Goal: Obtain resource: Obtain resource

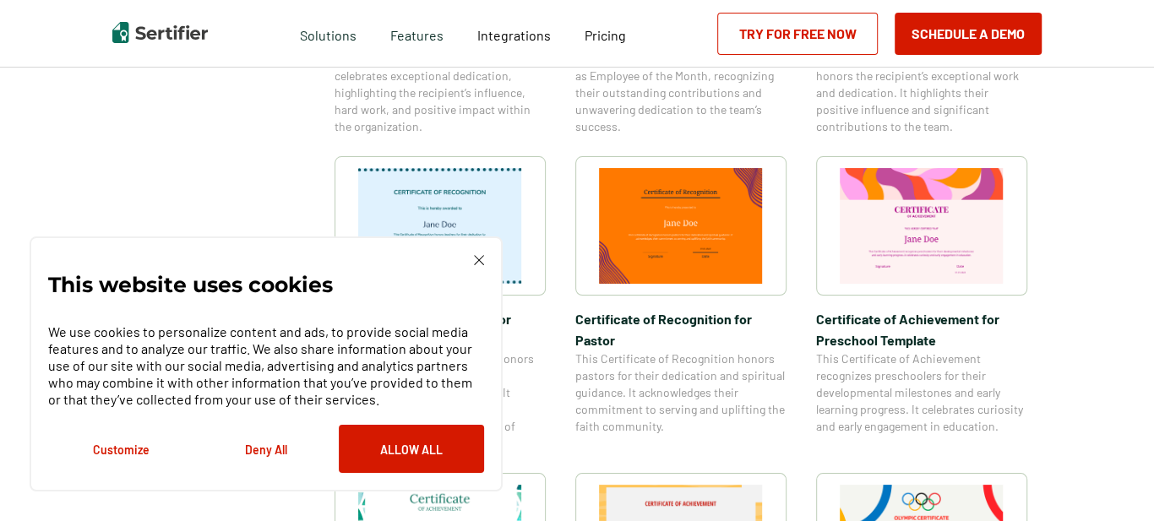
scroll to position [866, 0]
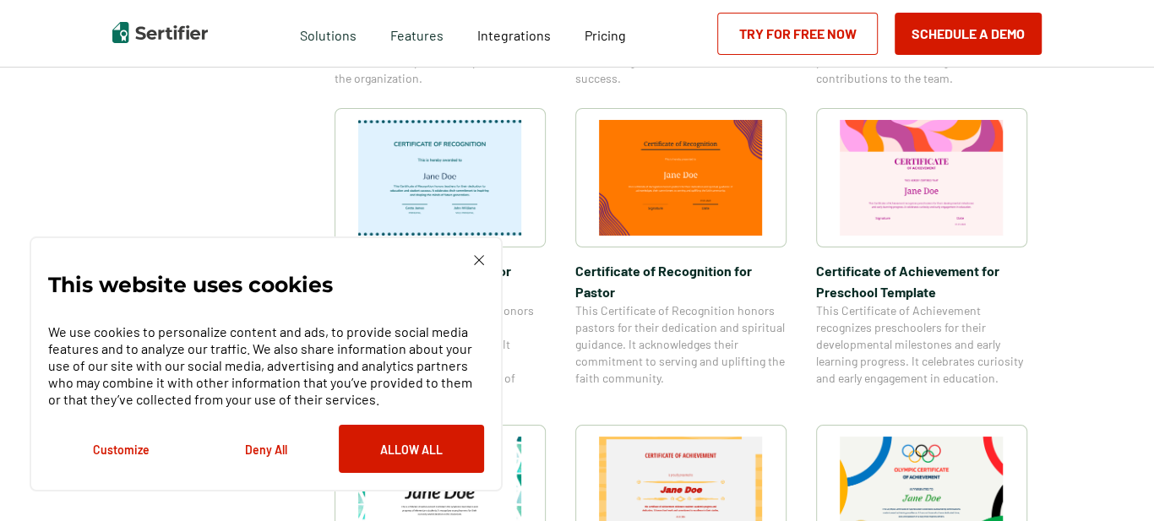
click at [479, 263] on img at bounding box center [479, 260] width 10 height 10
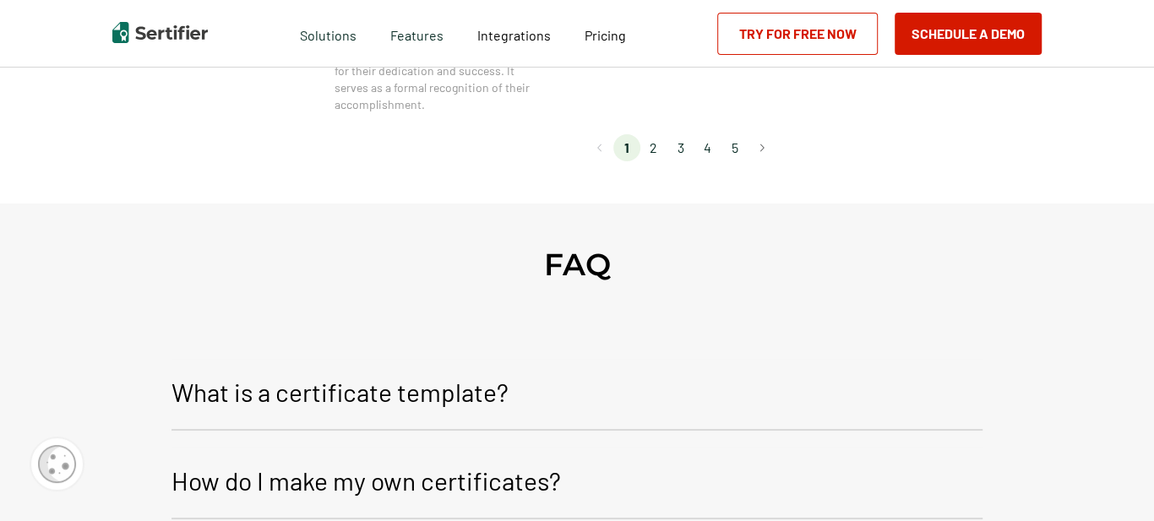
scroll to position [1837, 0]
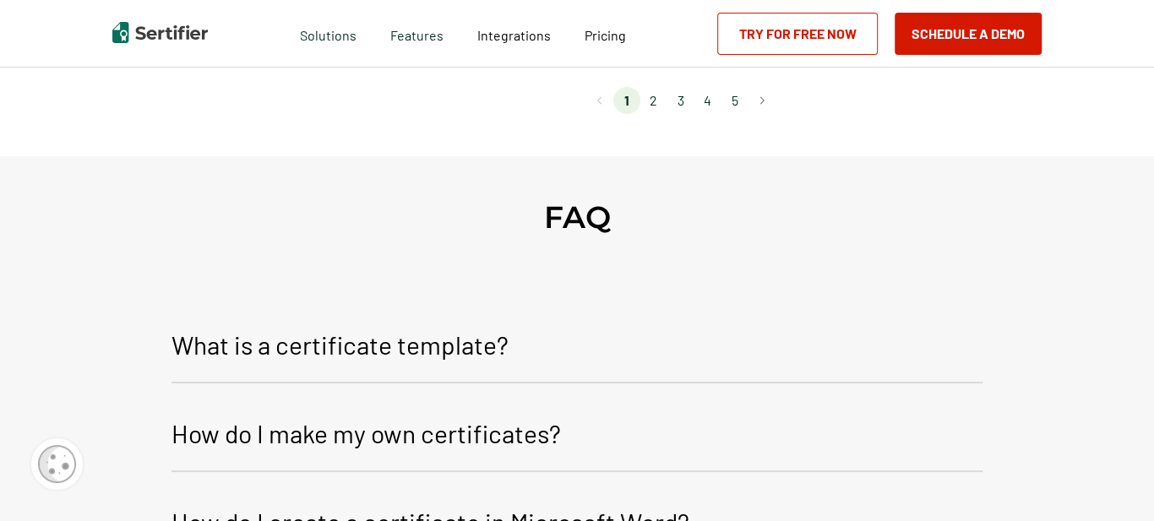
click at [650, 103] on li "2" at bounding box center [653, 100] width 27 height 27
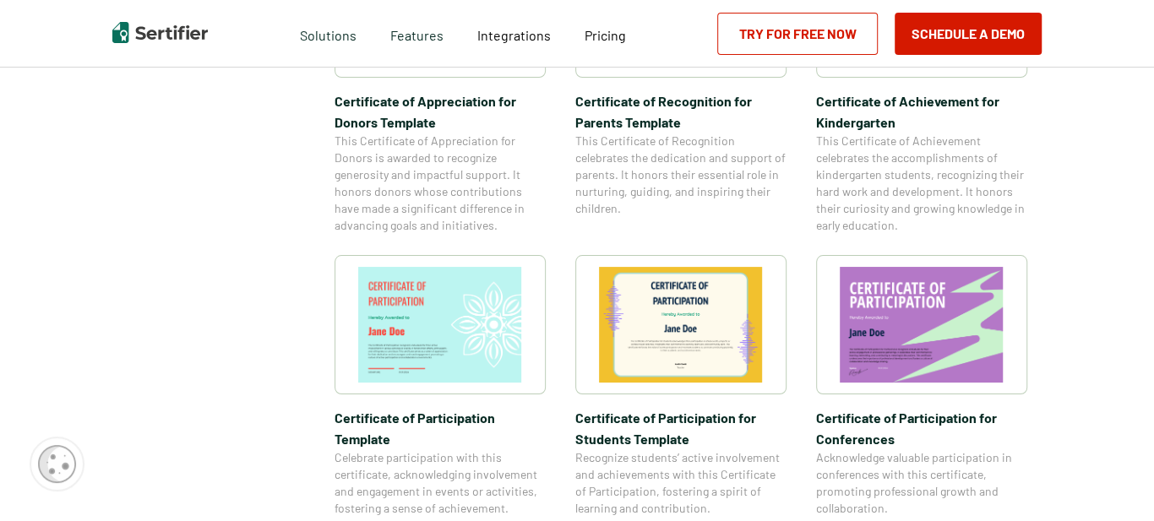
scroll to position [1140, 0]
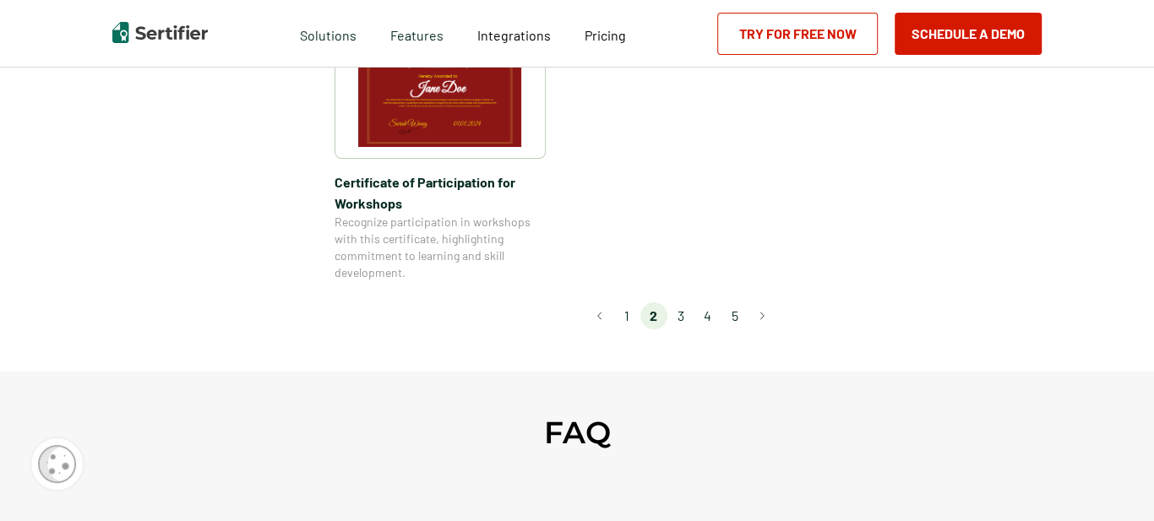
click at [677, 302] on li "3" at bounding box center [680, 315] width 27 height 27
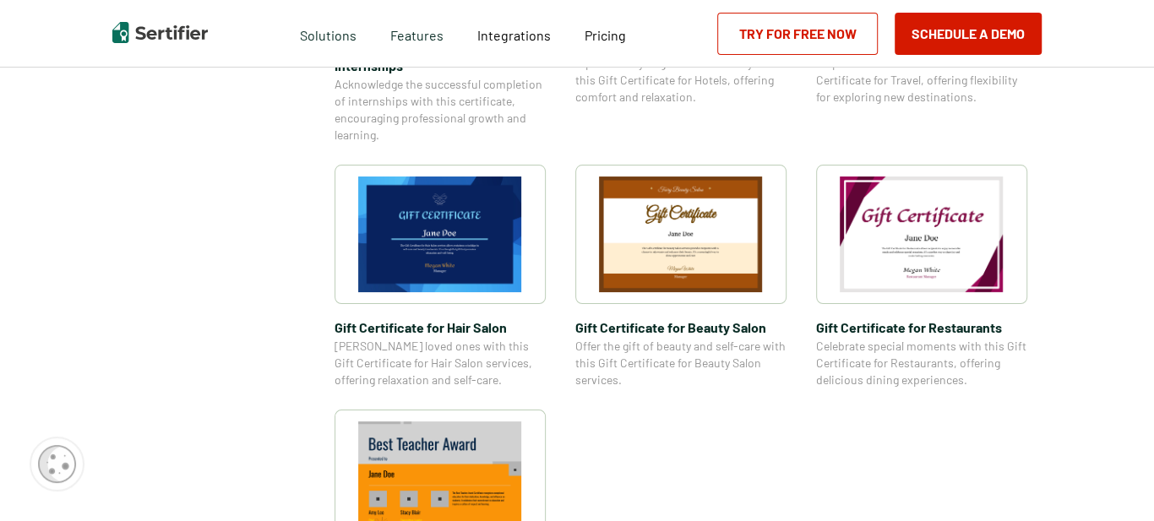
scroll to position [1290, 0]
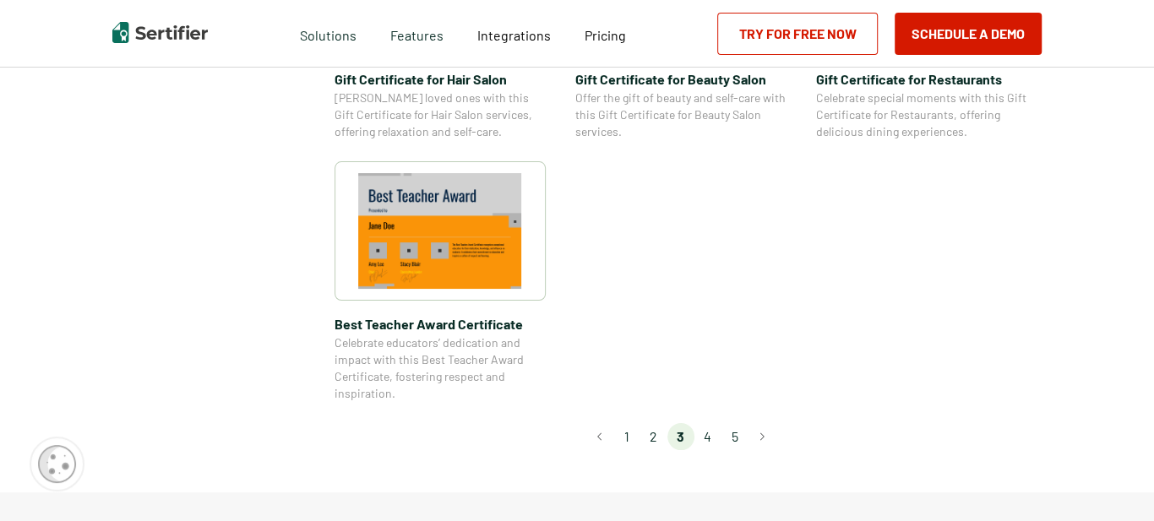
click at [707, 435] on li "4" at bounding box center [707, 436] width 27 height 27
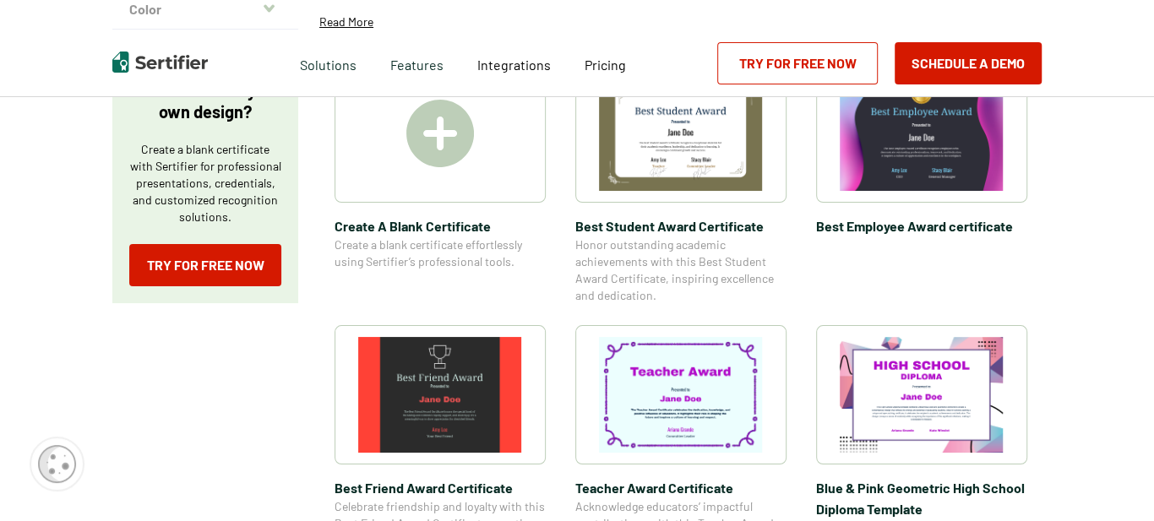
scroll to position [0, 0]
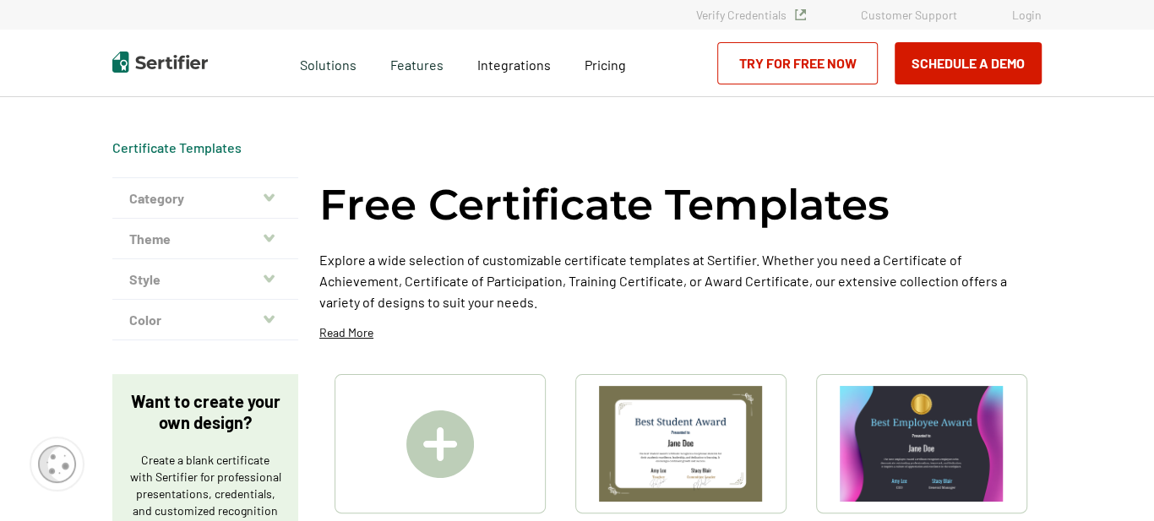
click at [205, 247] on button "Theme" at bounding box center [205, 239] width 186 height 41
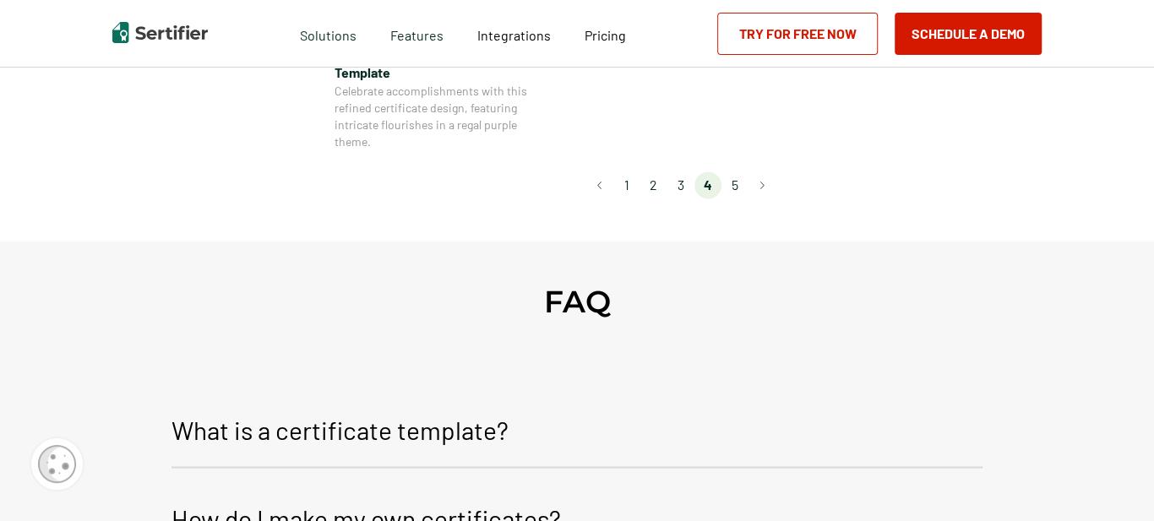
scroll to position [1626, 0]
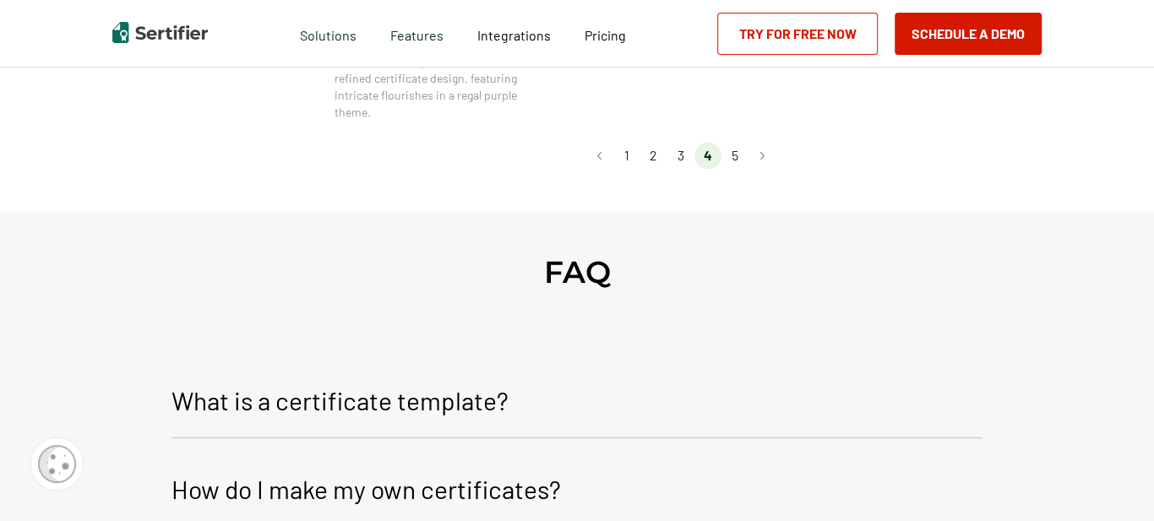
click at [744, 150] on li "5" at bounding box center [734, 155] width 27 height 27
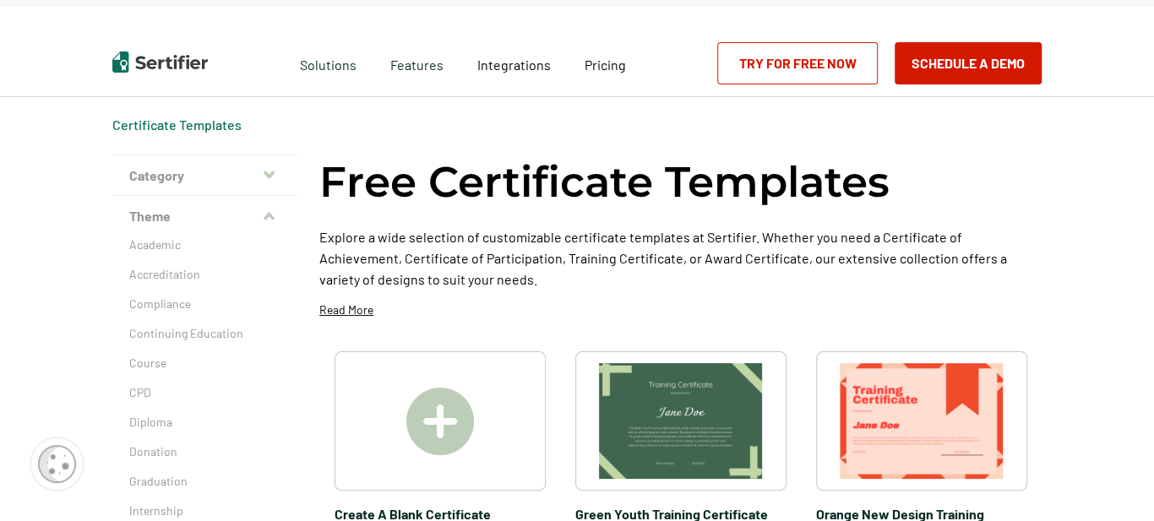
scroll to position [0, 0]
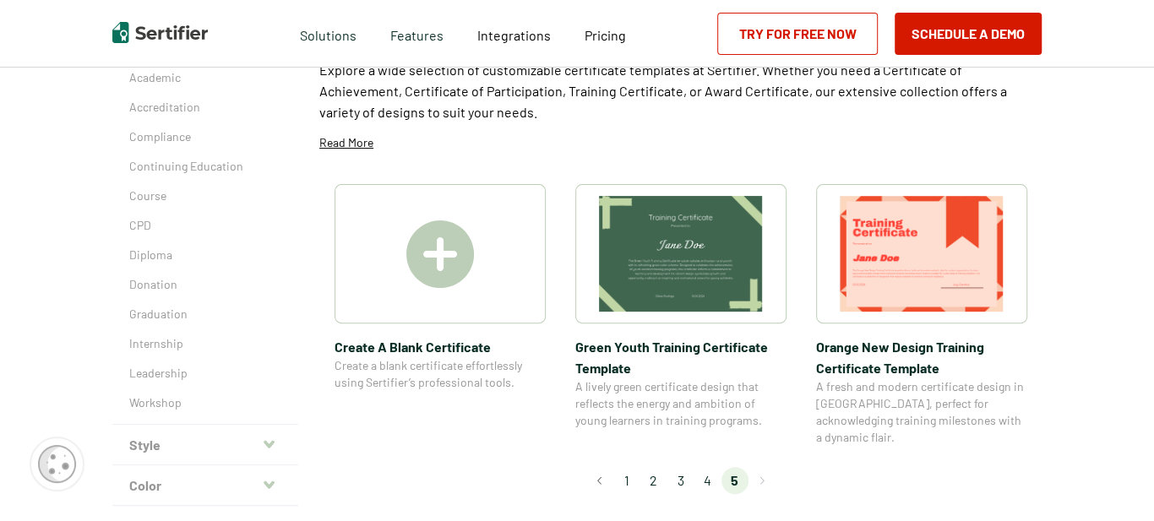
click at [646, 467] on li "2" at bounding box center [653, 480] width 27 height 27
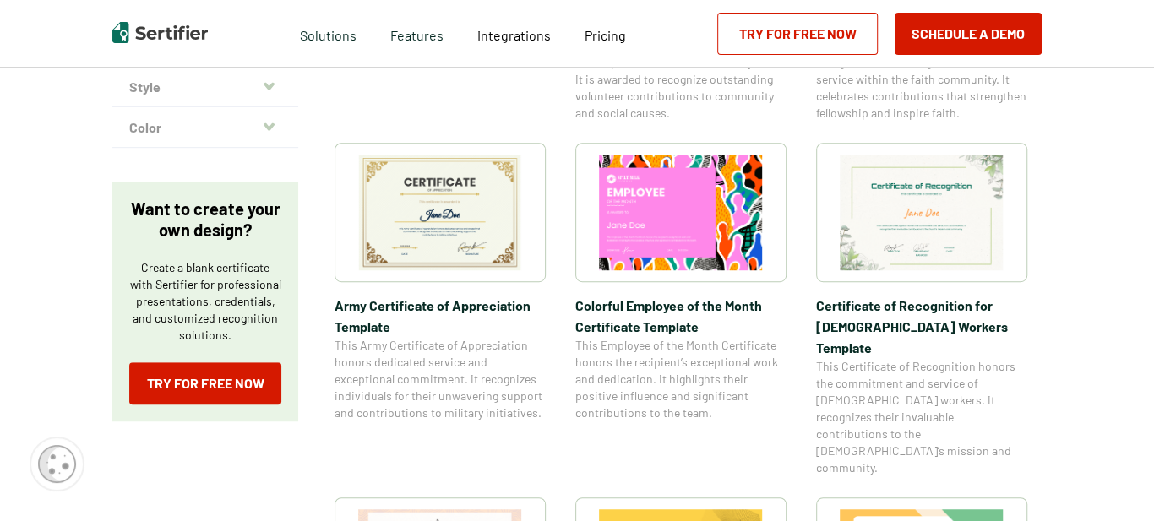
scroll to position [549, 0]
click at [463, 231] on img at bounding box center [440, 212] width 164 height 116
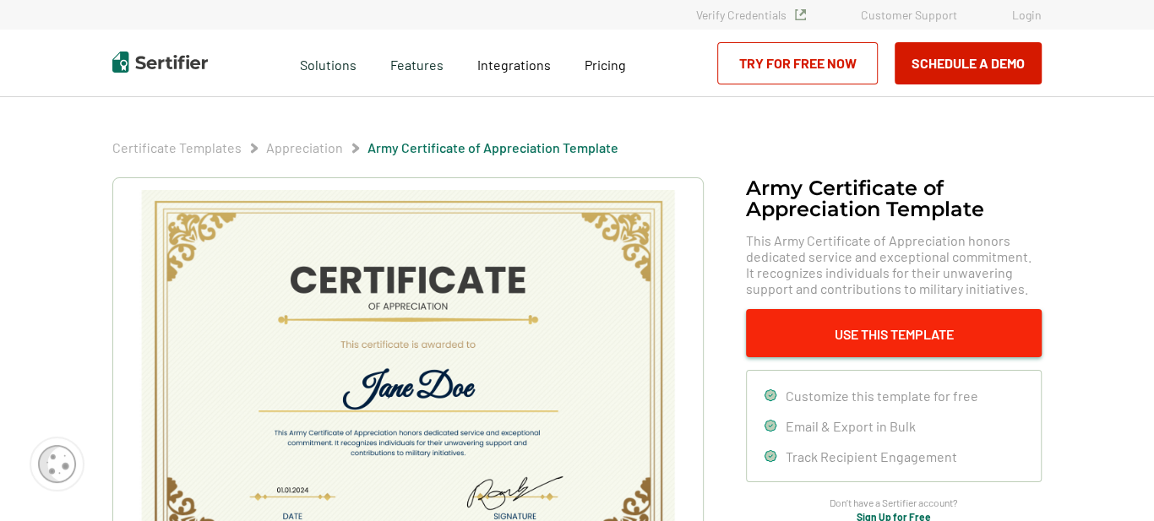
click at [836, 337] on button "Use This Template" at bounding box center [894, 333] width 296 height 48
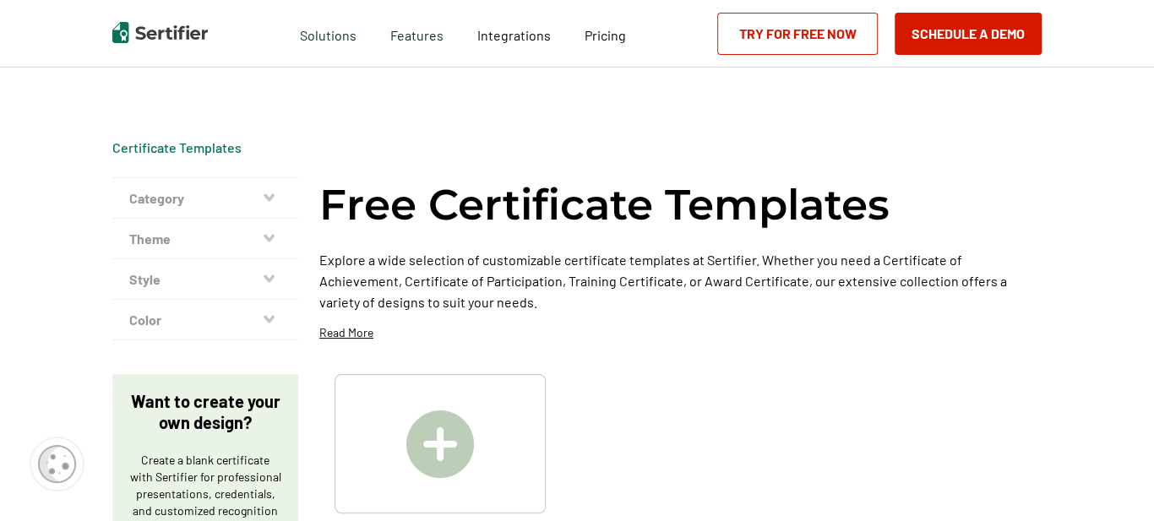
scroll to position [549, 0]
